Goal: Task Accomplishment & Management: Use online tool/utility

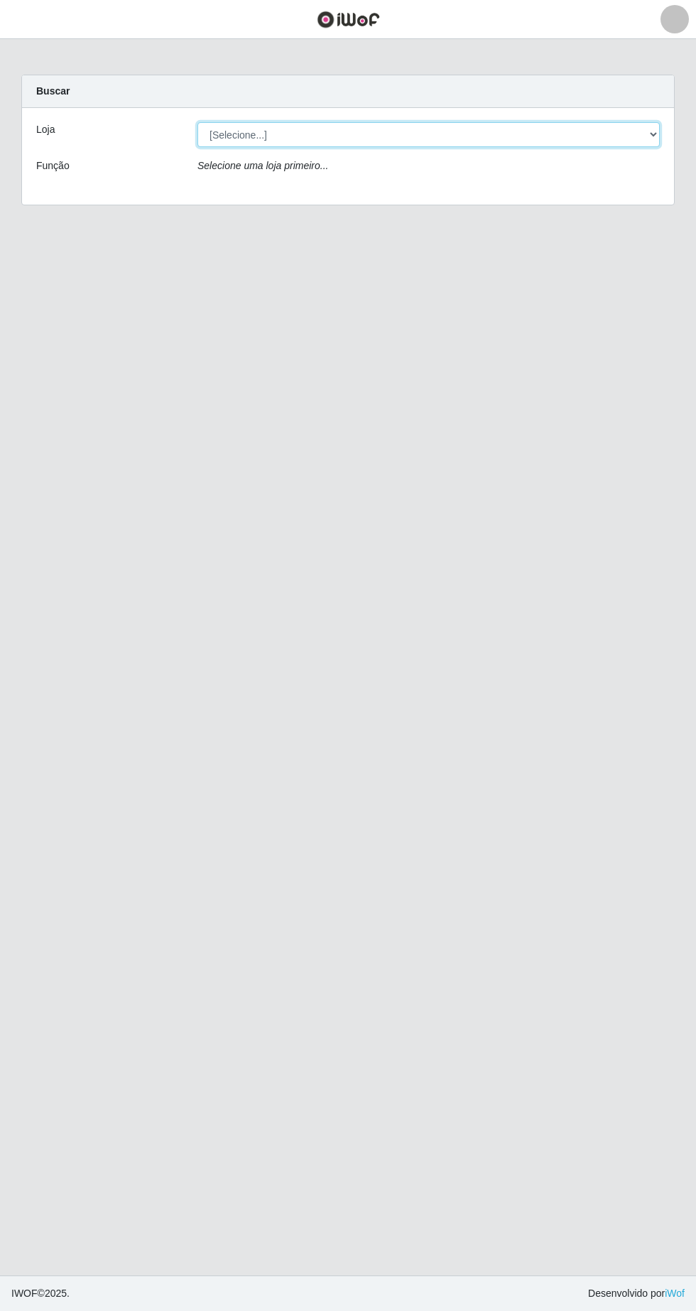
click at [634, 139] on select "[Selecione...] SuperFácil Atacado - [GEOGRAPHIC_DATA]" at bounding box center [429, 134] width 463 height 25
select select "503"
click at [198, 122] on select "[Selecione...] SuperFácil Atacado - [GEOGRAPHIC_DATA]" at bounding box center [429, 134] width 463 height 25
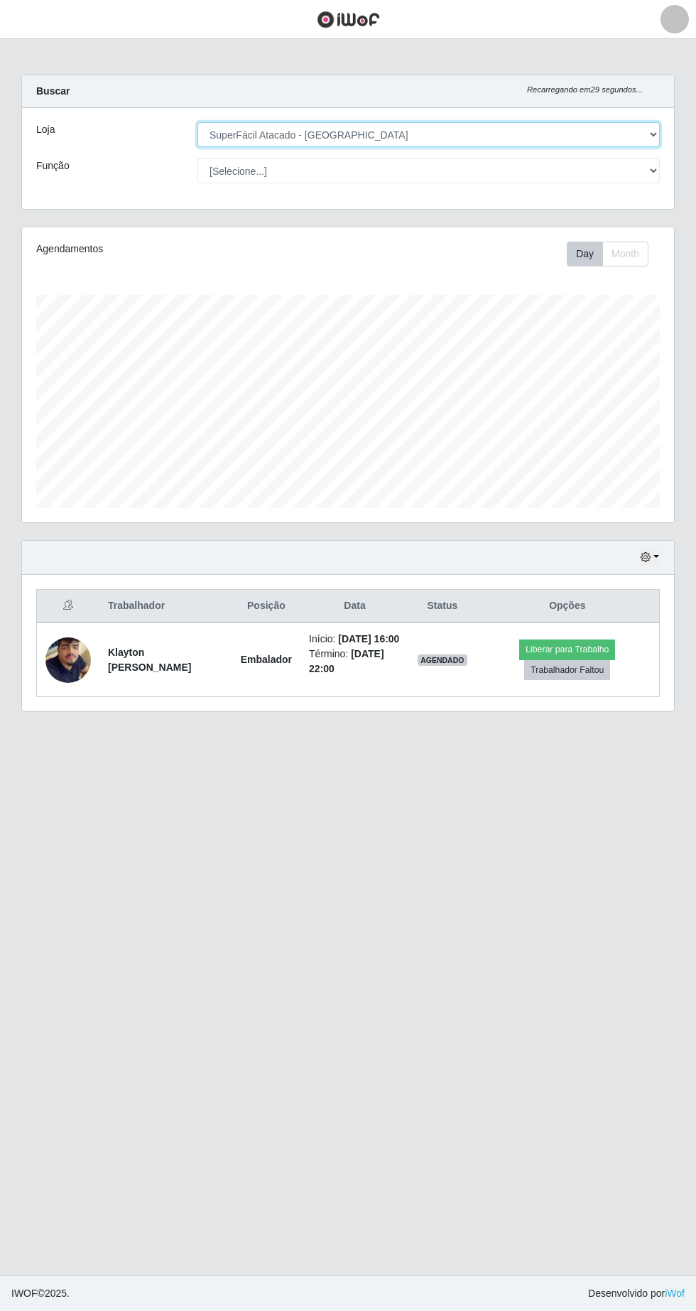
scroll to position [295, 652]
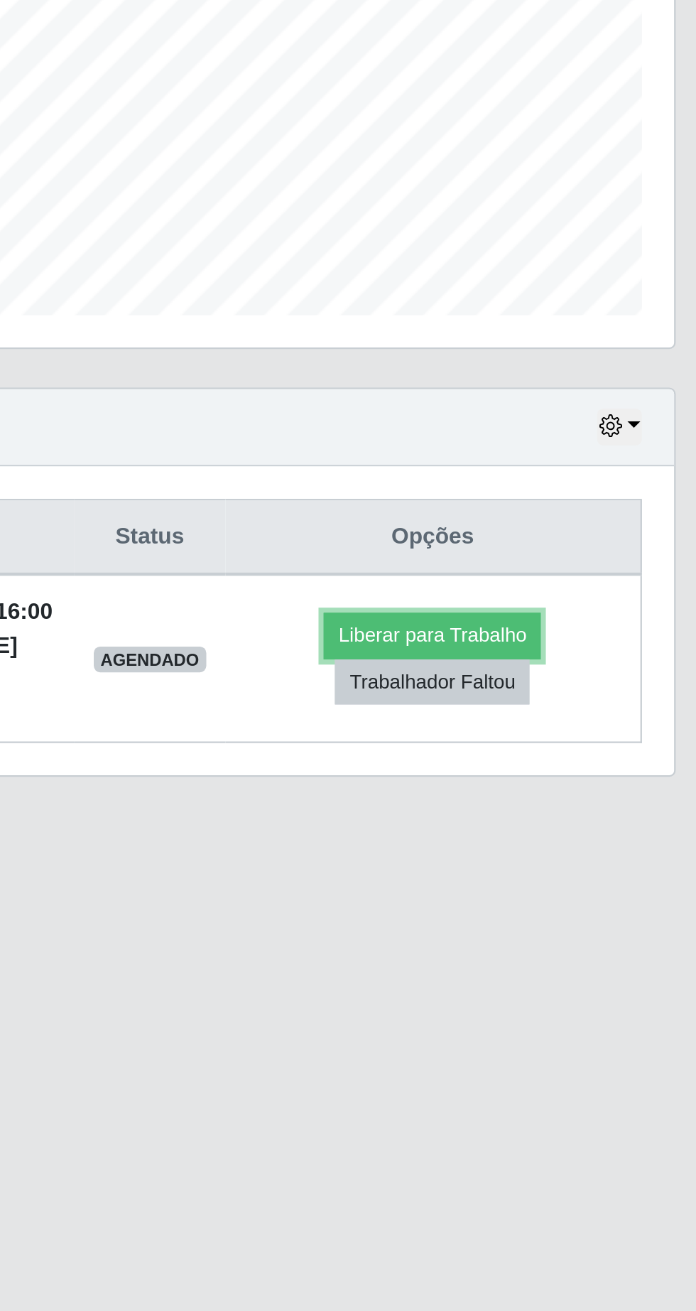
click at [600, 654] on button "Liberar para Trabalho" at bounding box center [567, 649] width 96 height 20
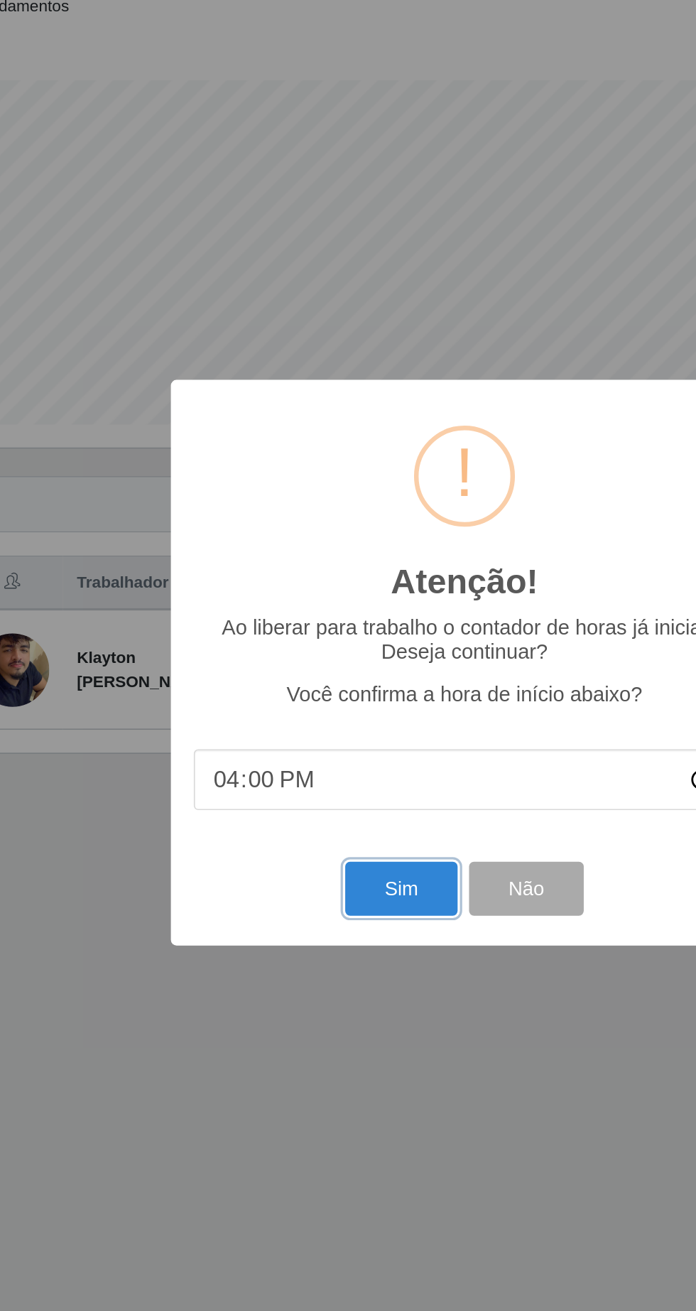
click at [307, 788] on button "Sim" at bounding box center [308, 795] width 69 height 33
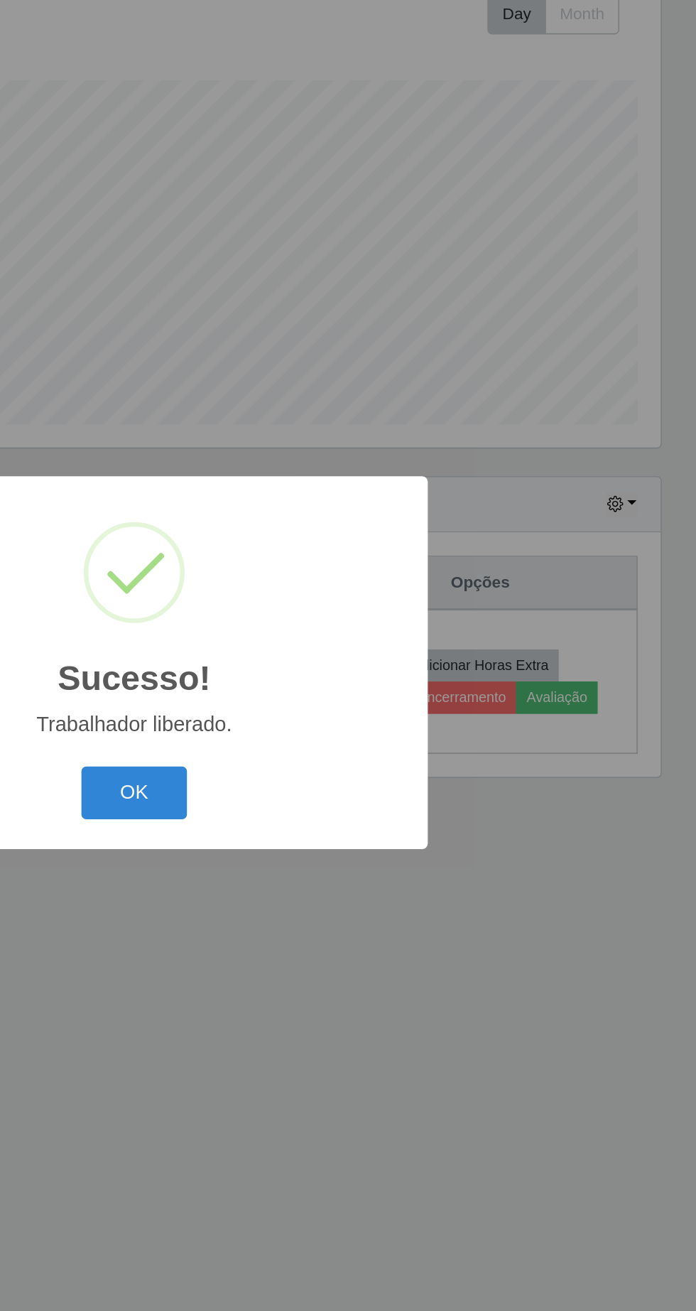
click at [357, 740] on button "OK" at bounding box center [348, 736] width 66 height 33
